Goal: Information Seeking & Learning: Check status

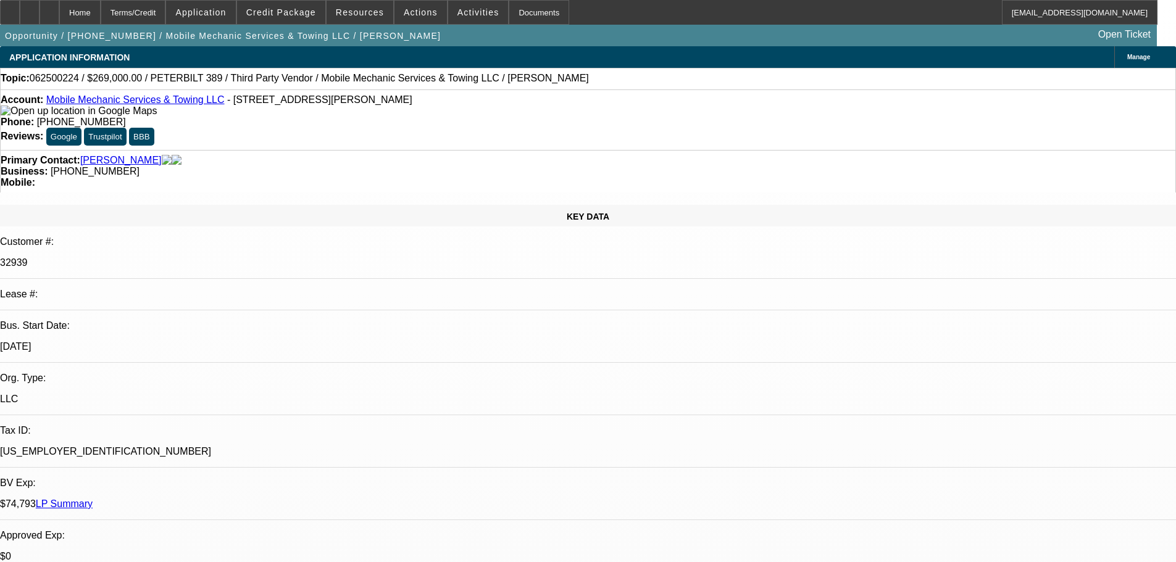
select select "0"
select select "2"
select select "0.1"
select select "4"
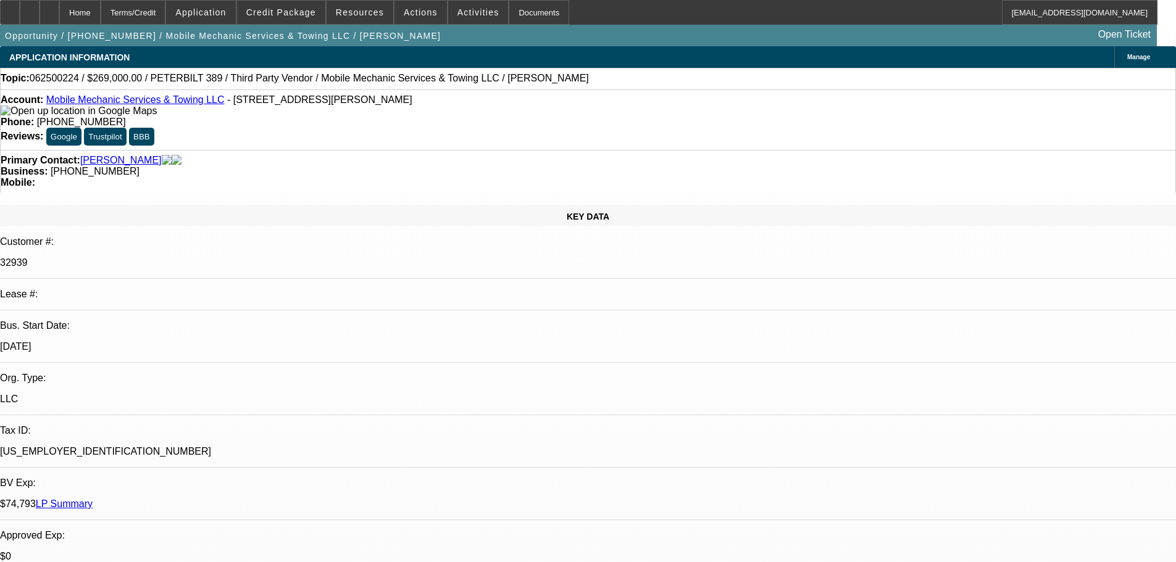
select select "0"
select select "2"
select select "0.1"
select select "4"
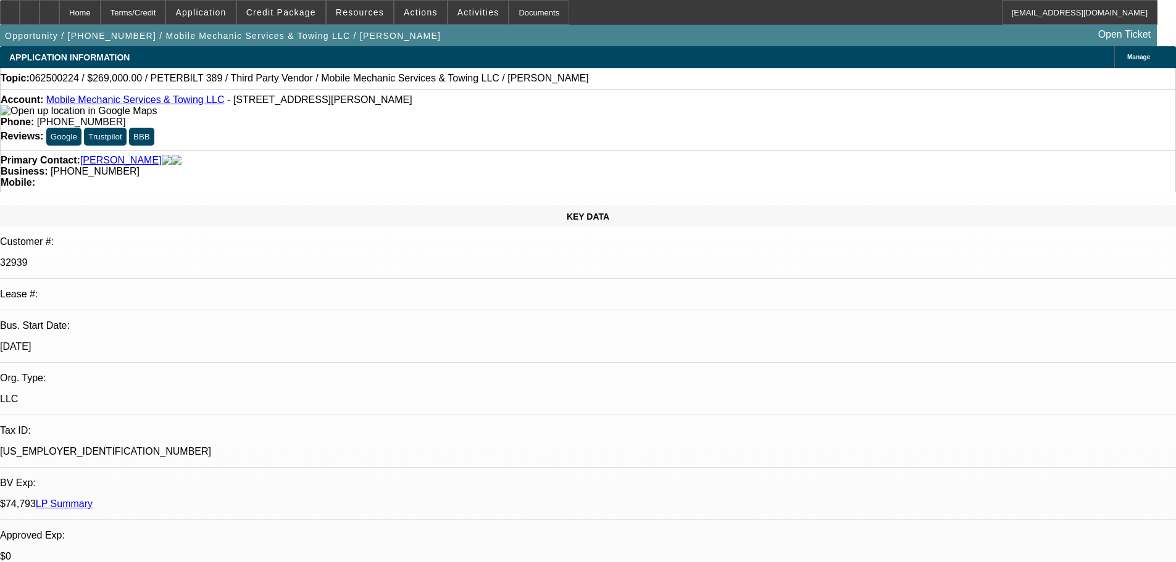
select select "0"
select select "2"
select select "0.1"
select select "4"
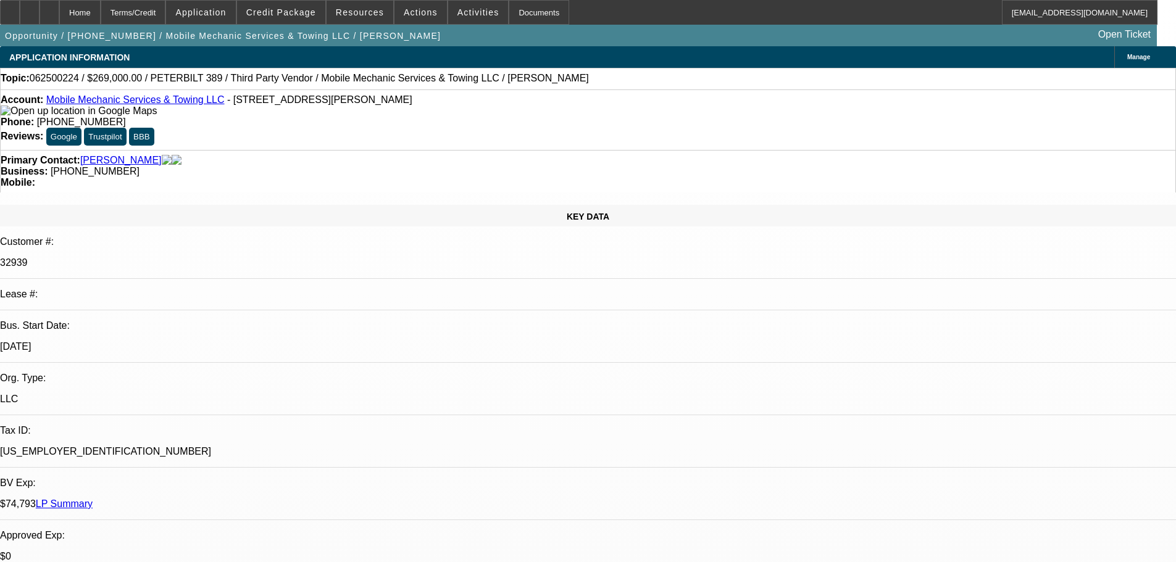
select select "0"
select select "2"
select select "0.1"
select select "4"
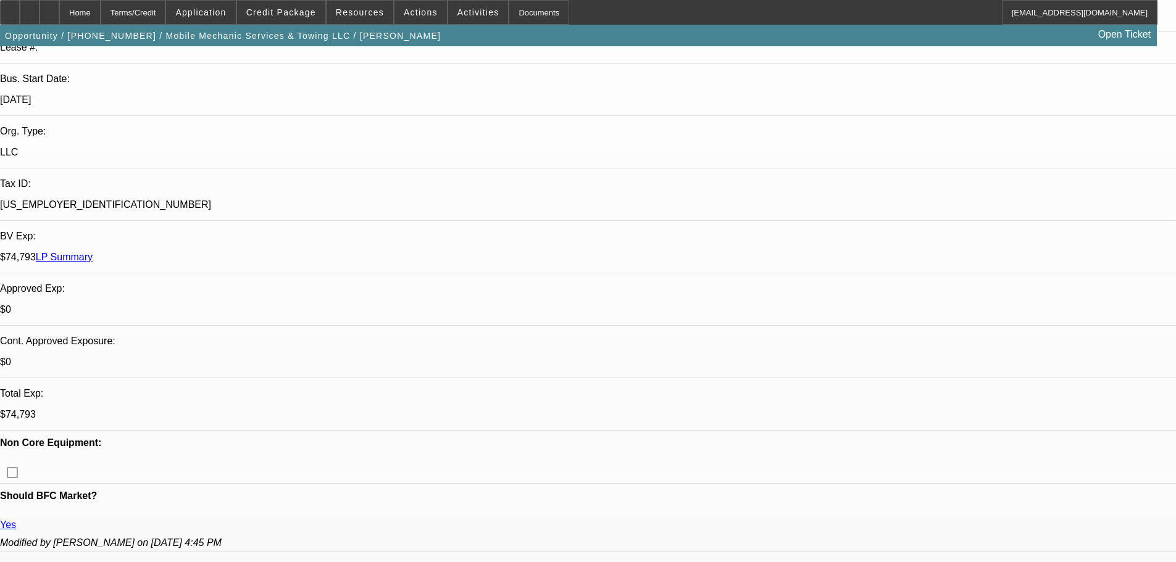
scroll to position [247, 0]
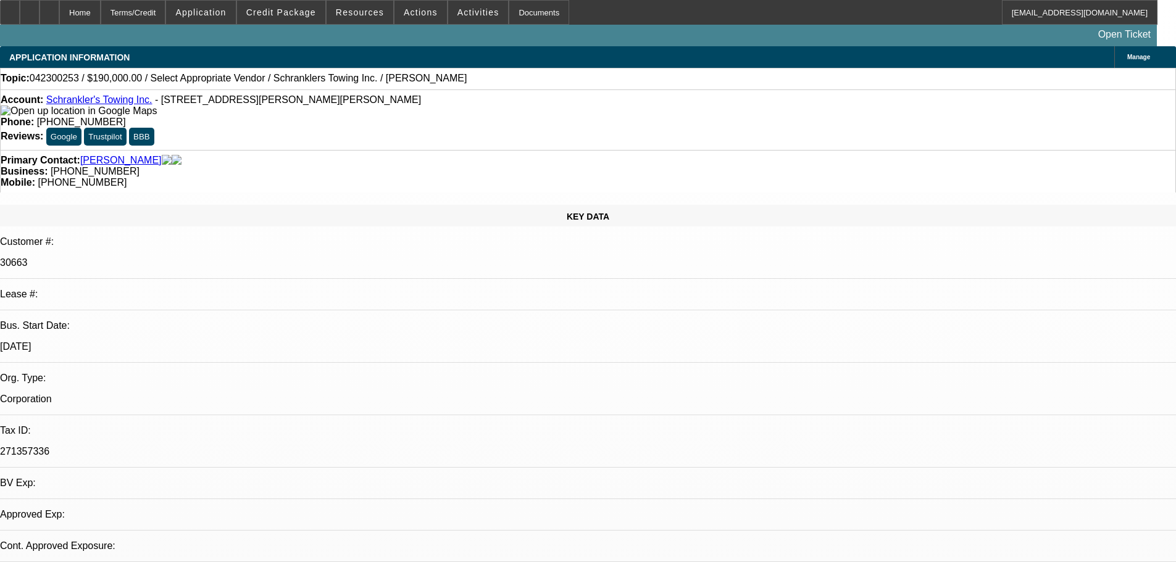
select select "0"
select select "2"
select select "0.1"
select select "4"
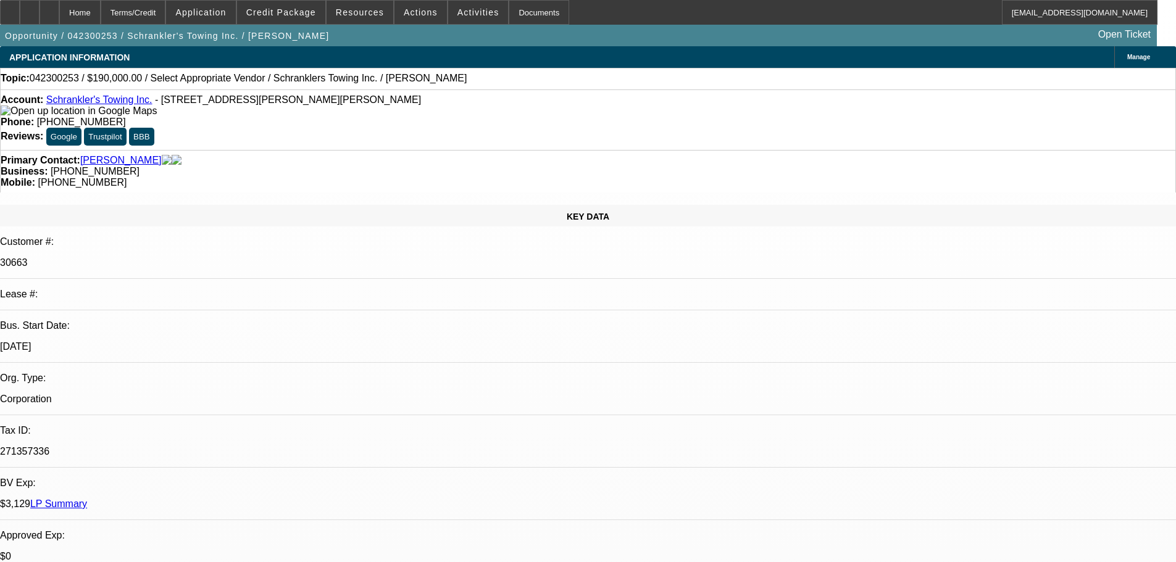
click at [87, 499] on link "LP Summary" at bounding box center [58, 504] width 57 height 10
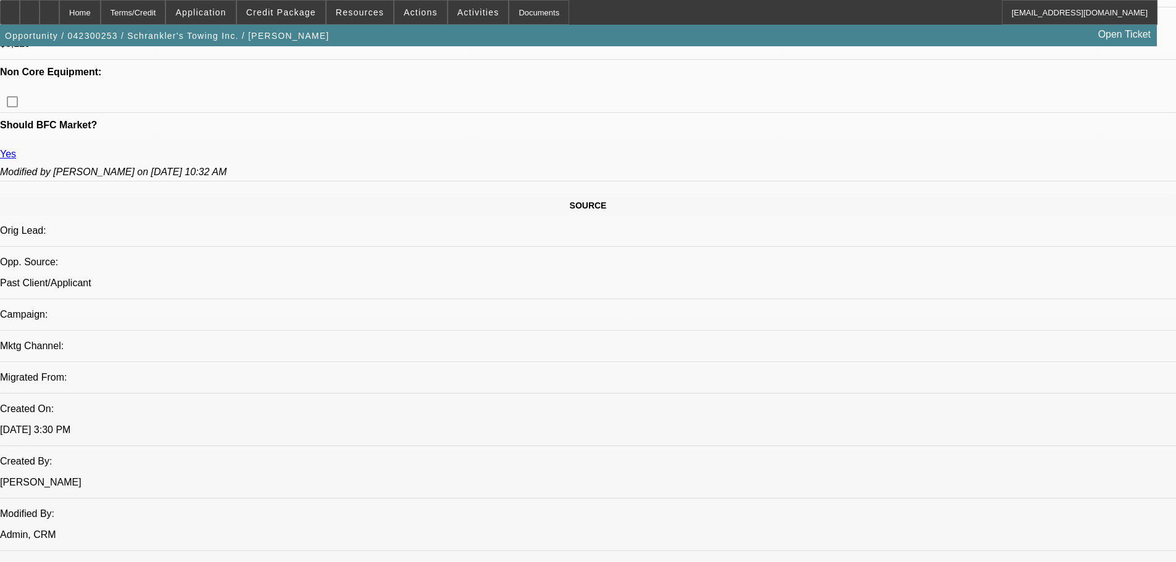
scroll to position [617, 0]
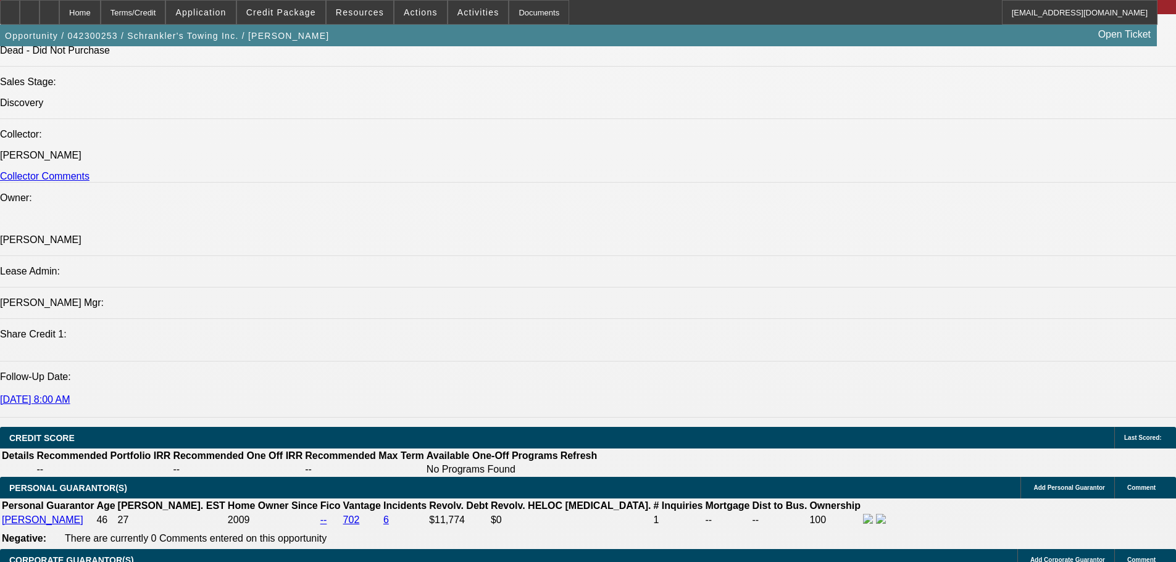
scroll to position [1296, 0]
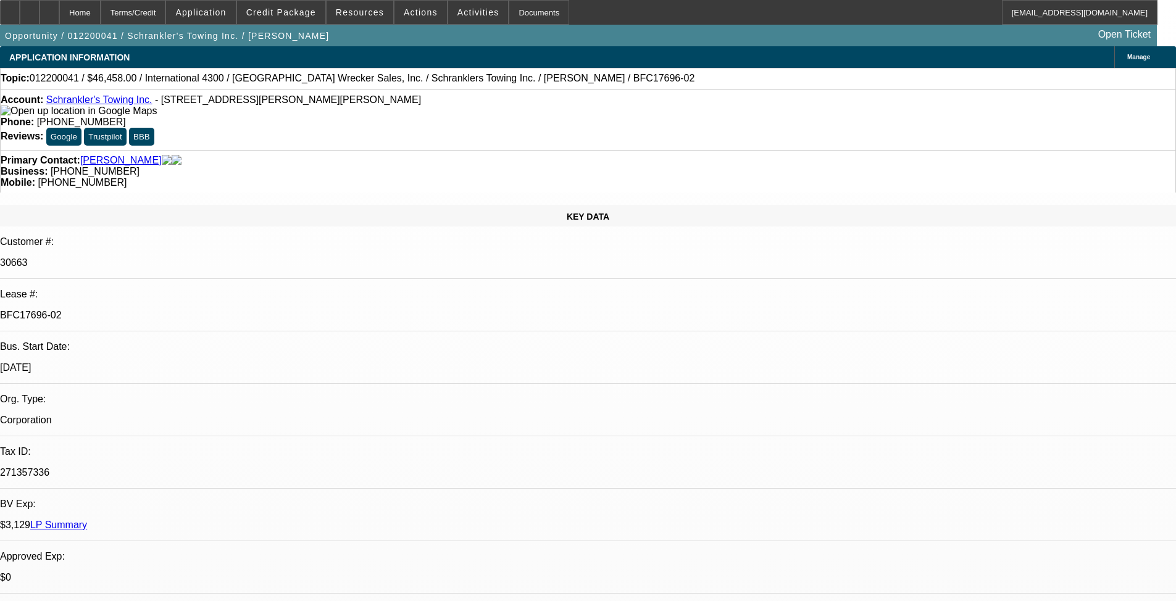
select select "0.1"
select select "0"
select select "0.1"
select select "0"
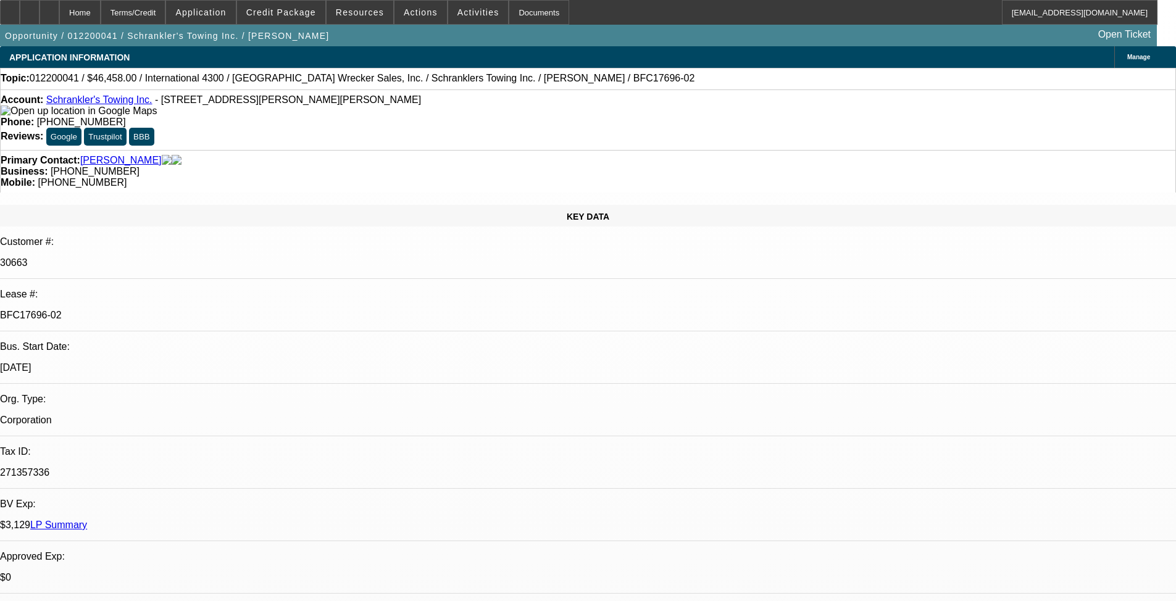
select select "0.1"
select select "0"
select select "0.1"
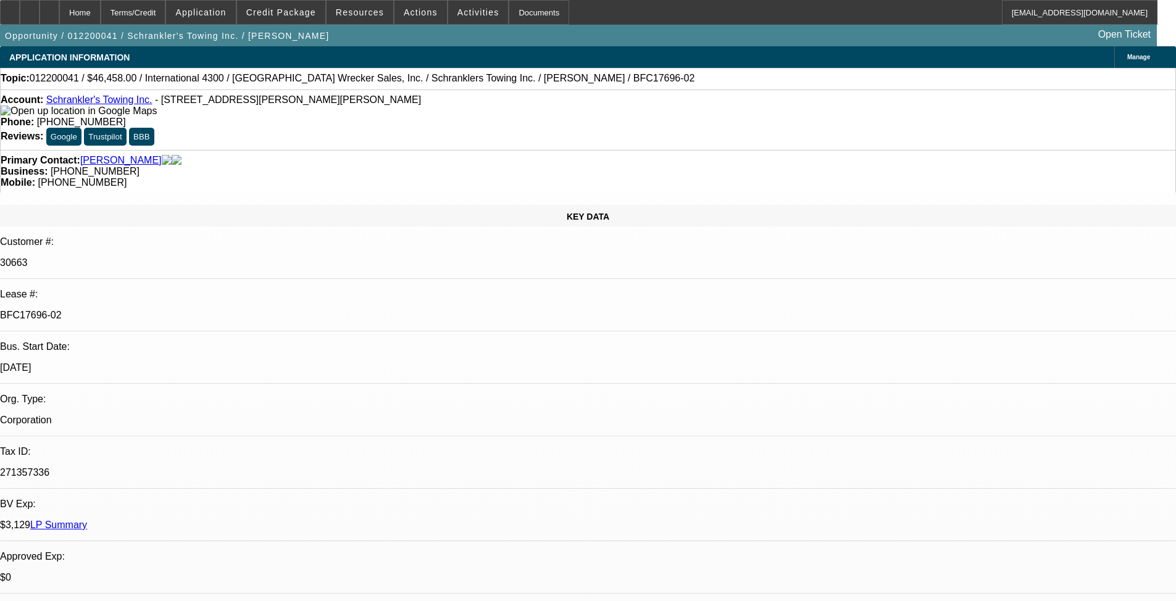
select select "0"
select select "0.1"
select select "1"
select select "4"
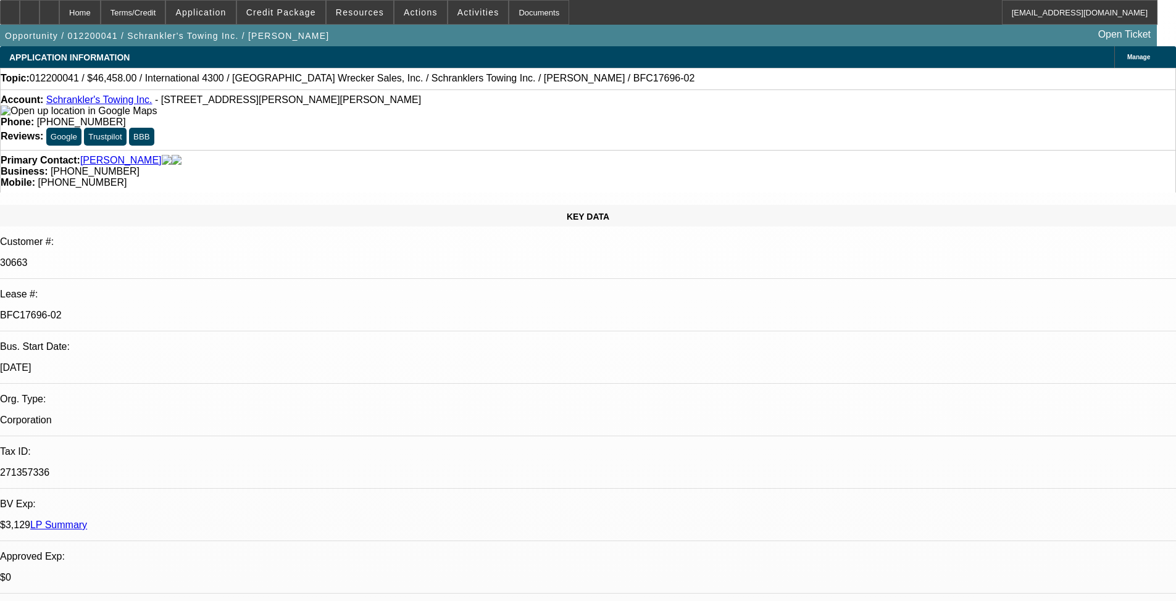
select select "1"
select select "2"
select select "4"
select select "1"
select select "2"
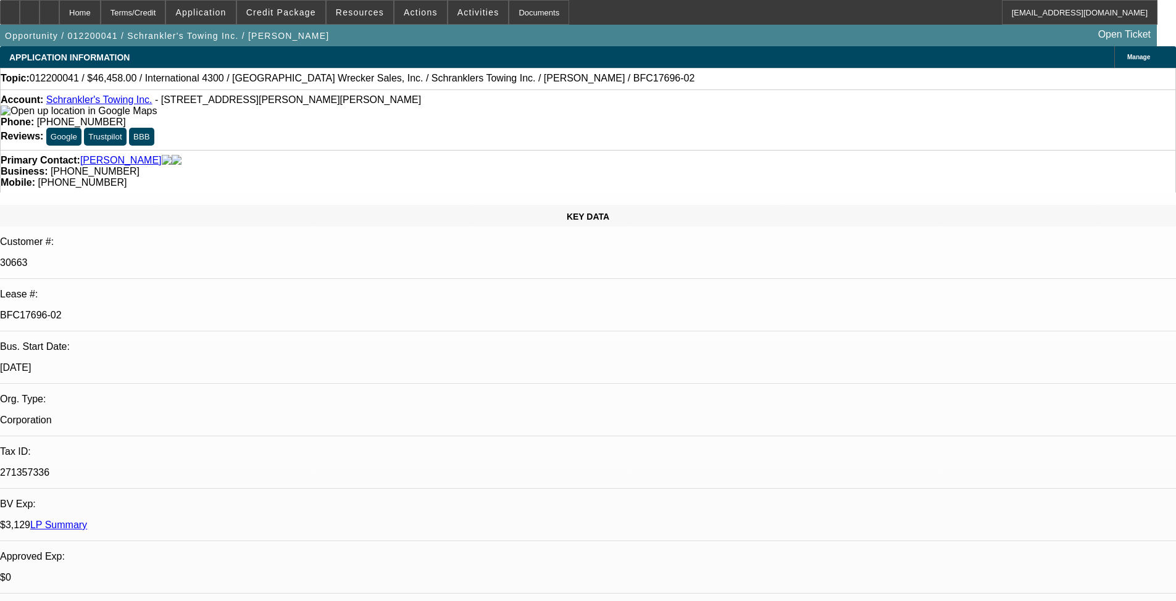
select select "4"
select select "1"
select select "2"
select select "4"
click at [20, 8] on div at bounding box center [10, 12] width 20 height 25
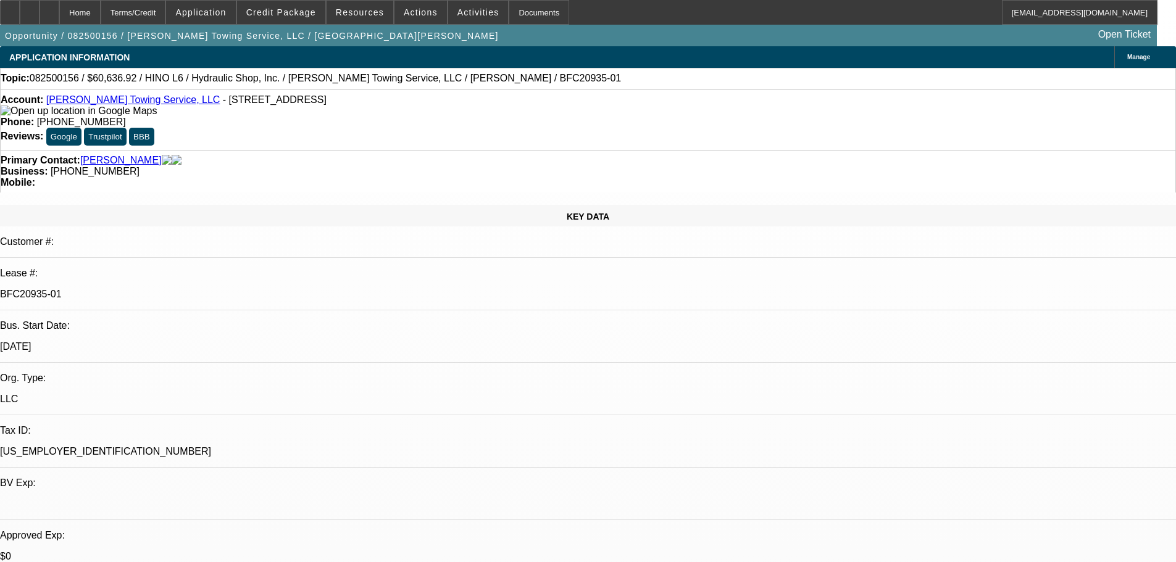
select select "0"
select select "6"
select select "0"
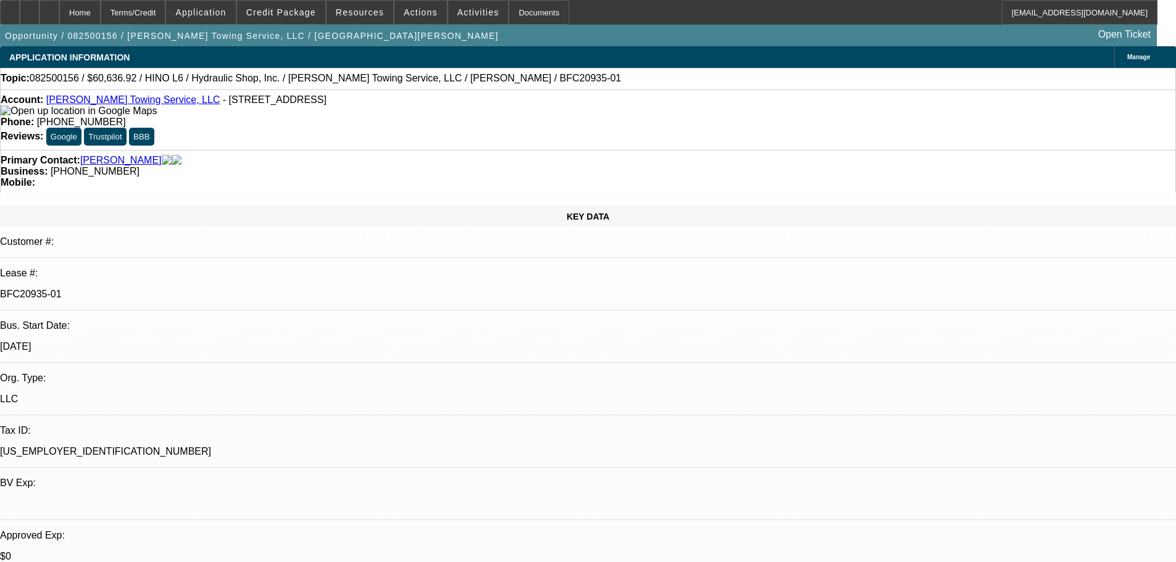
select select "0"
select select "6"
select select "0"
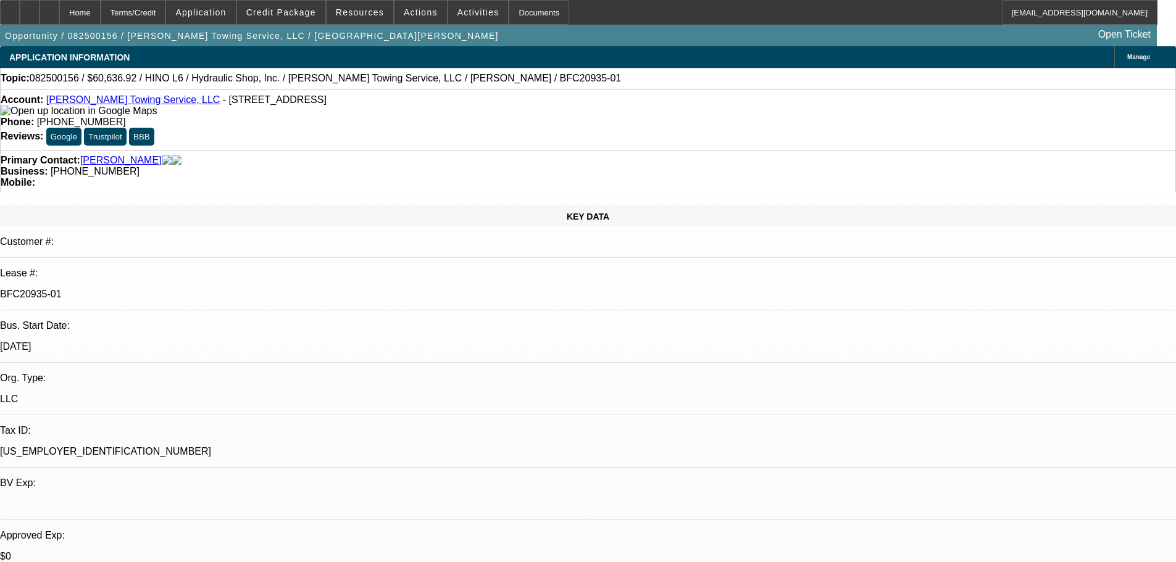
select select "0"
select select "6"
select select "0"
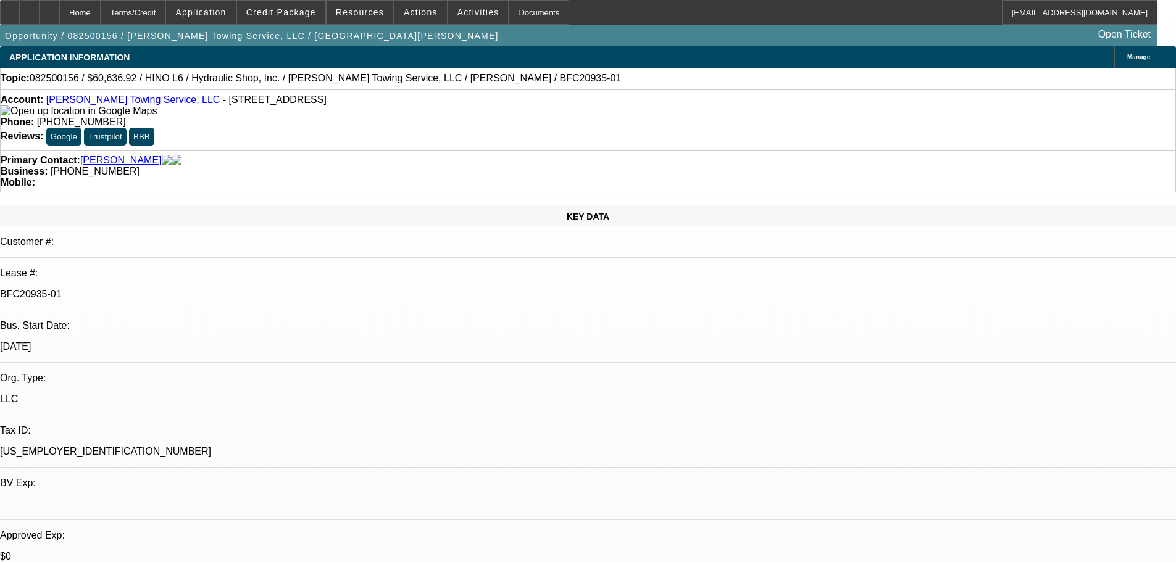
select select "6"
click at [20, 11] on div at bounding box center [10, 12] width 20 height 25
